Goal: Task Accomplishment & Management: Use online tool/utility

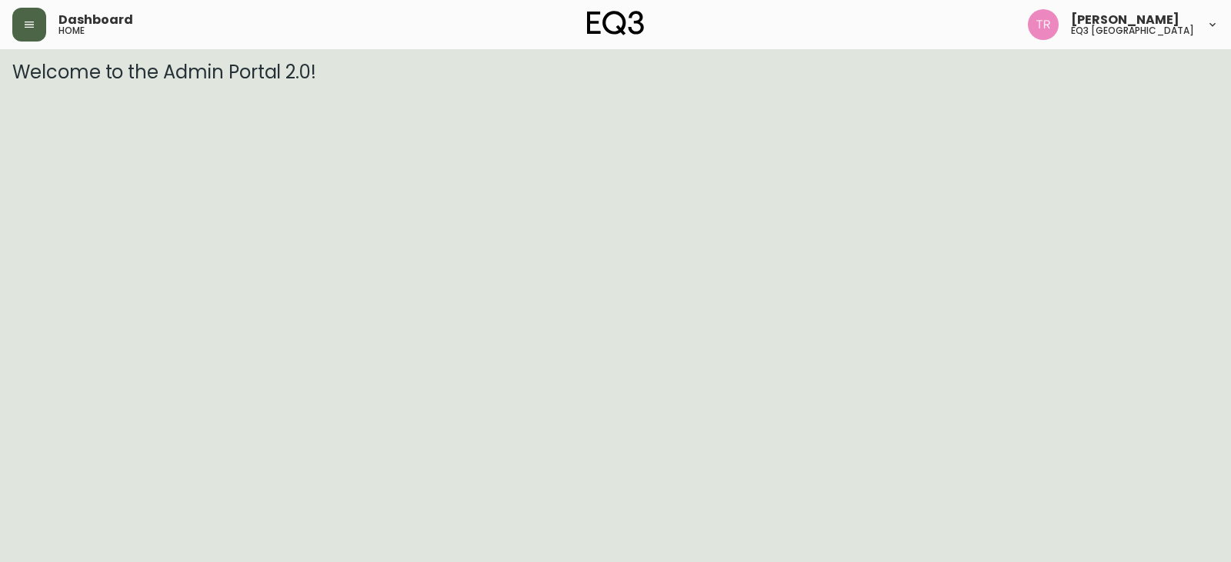
click at [32, 25] on icon "button" at bounding box center [29, 24] width 12 height 12
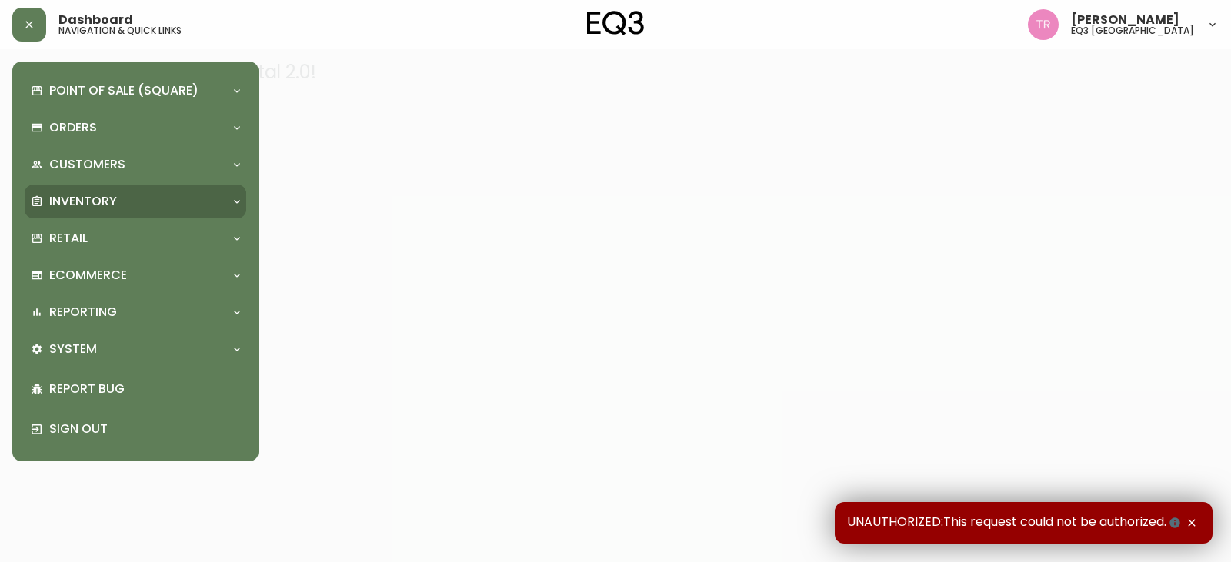
click at [95, 202] on p "Inventory" at bounding box center [83, 201] width 68 height 17
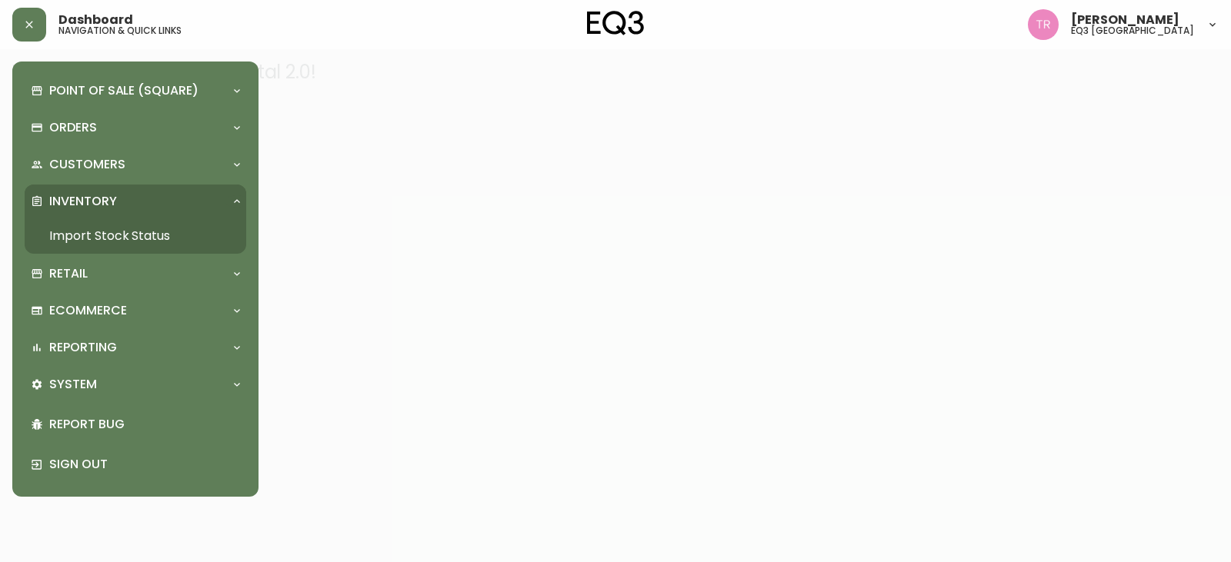
click at [134, 235] on link "Import Stock Status" at bounding box center [135, 235] width 221 height 35
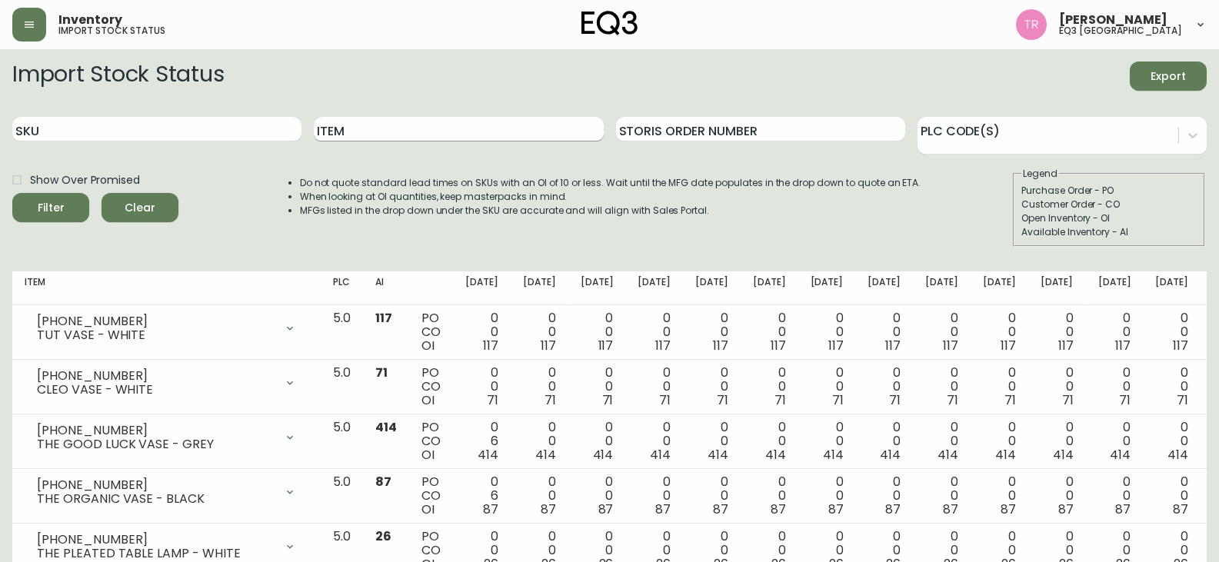
click at [355, 133] on input "Item" at bounding box center [458, 129] width 289 height 25
type input "LOOPY"
click at [12, 193] on button "Filter" at bounding box center [50, 207] width 77 height 29
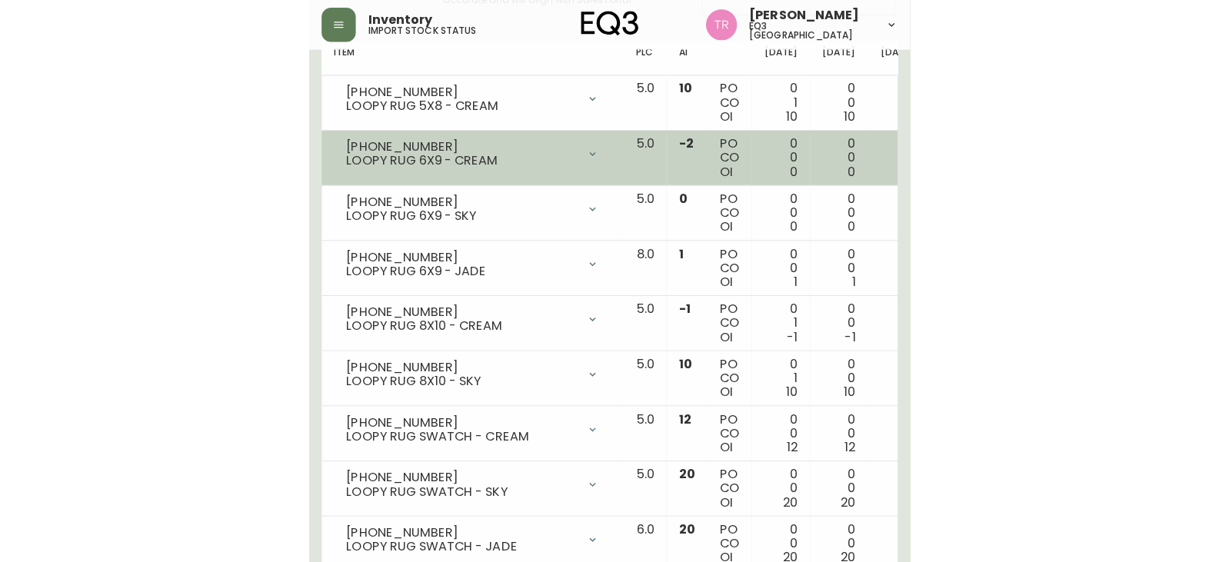
scroll to position [231, 0]
